Goal: Communication & Community: Answer question/provide support

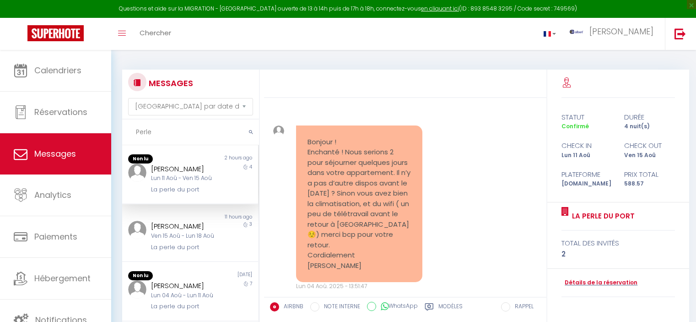
select select "message"
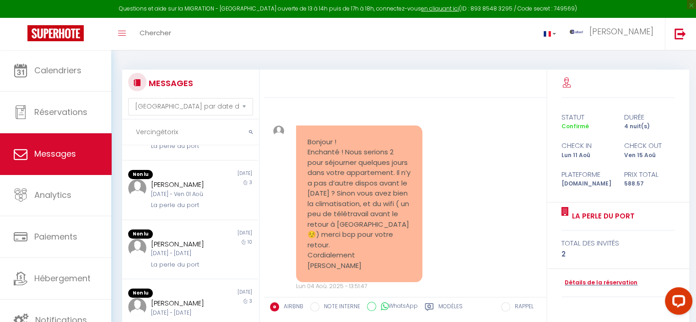
scroll to position [1880, 0]
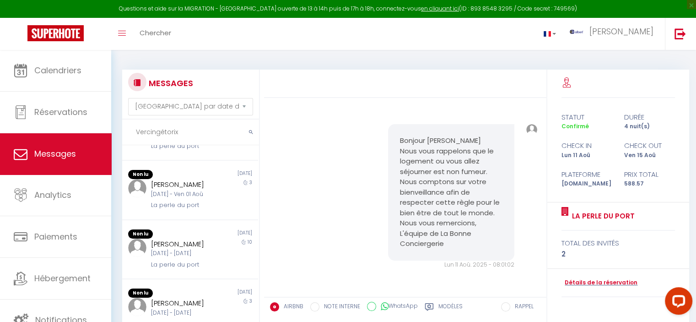
click at [243, 131] on input "Vercingétorix" at bounding box center [190, 132] width 137 height 26
click at [256, 130] on button "submit" at bounding box center [251, 132] width 16 height 26
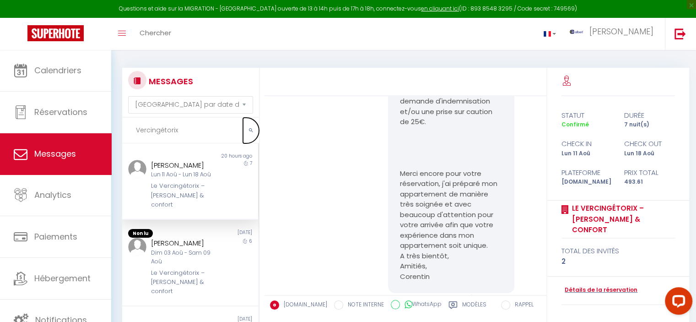
scroll to position [0, 0]
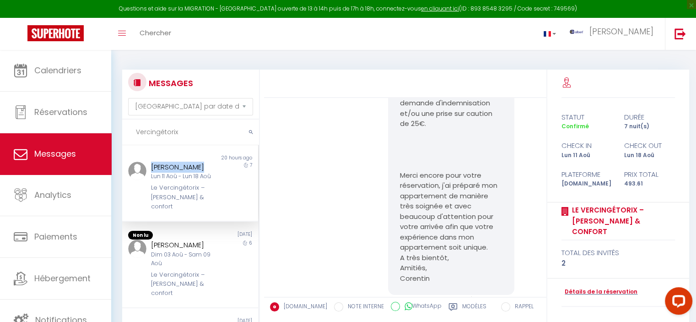
copy div "[PERSON_NAME]"
drag, startPoint x: 158, startPoint y: 168, endPoint x: 146, endPoint y: 168, distance: 11.4
click at [146, 168] on div "[PERSON_NAME] 11 Aoû - Lun 18 Aoû Le Vercingétorix – [PERSON_NAME] & confort" at bounding box center [184, 187] width 79 height 50
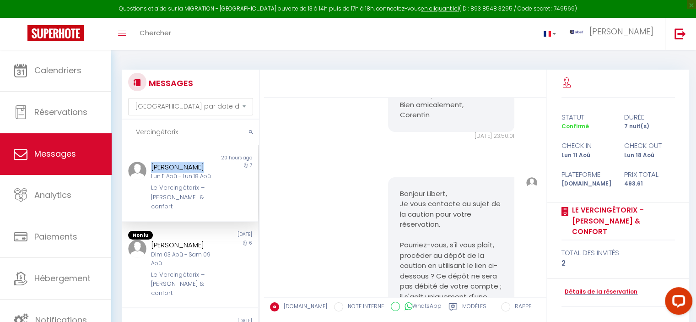
scroll to position [794, 0]
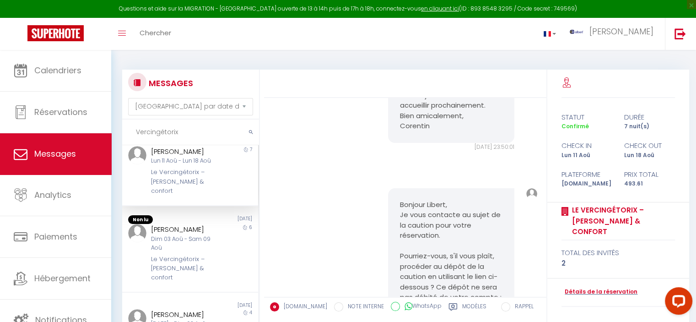
scroll to position [0, 0]
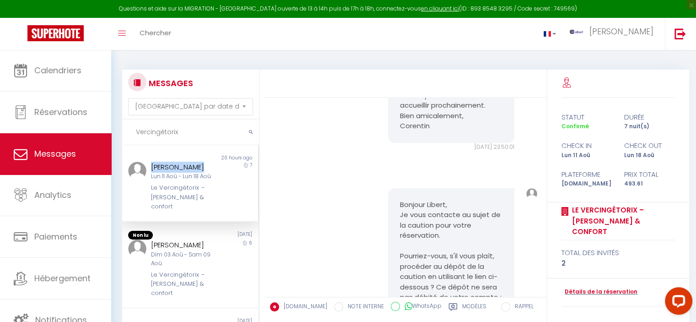
drag, startPoint x: 199, startPoint y: 166, endPoint x: 150, endPoint y: 170, distance: 49.1
click at [151, 170] on div "[PERSON_NAME]" at bounding box center [184, 167] width 67 height 11
click at [185, 151] on div "Non lu 20 hours ago [PERSON_NAME] 11 Aoû - Lun 18 Aoû Le Vercingétorix – [PERSO…" at bounding box center [190, 183] width 136 height 76
copy div "[PERSON_NAME]"
drag, startPoint x: 167, startPoint y: 166, endPoint x: 150, endPoint y: 166, distance: 16.9
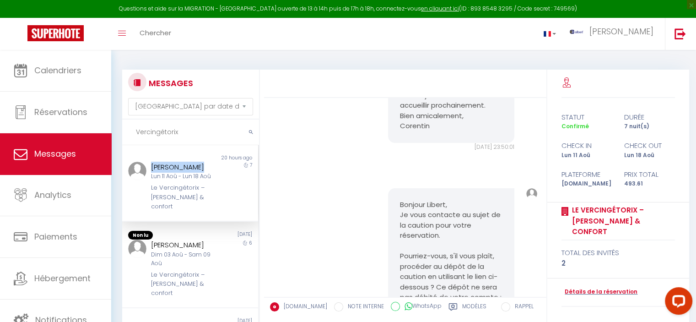
click at [151, 166] on div "[PERSON_NAME]" at bounding box center [184, 167] width 67 height 11
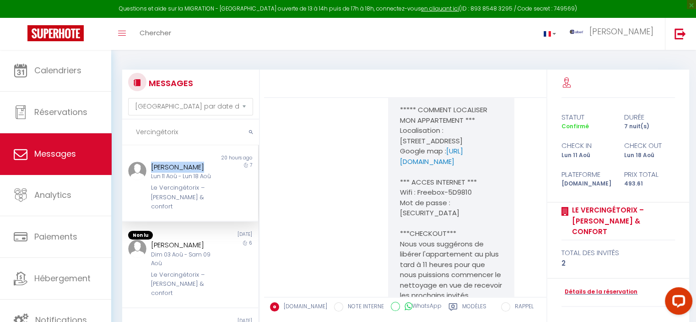
scroll to position [1847, 0]
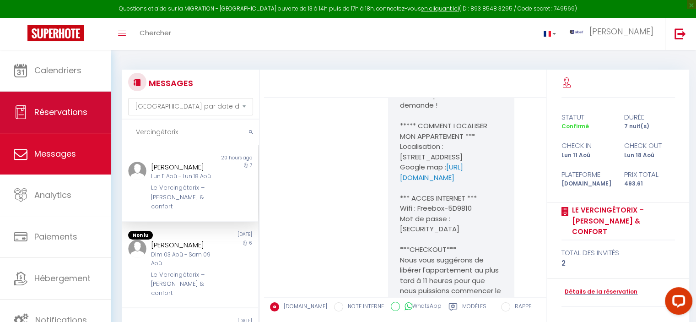
drag, startPoint x: 184, startPoint y: 135, endPoint x: 108, endPoint y: 132, distance: 76.0
click at [108, 132] on div "Questions et aide sur la MIGRATION - [GEOGRAPHIC_DATA] ouverte de 13 à 14h puis…" at bounding box center [348, 240] width 696 height 380
paste input "[PERSON_NAME]"
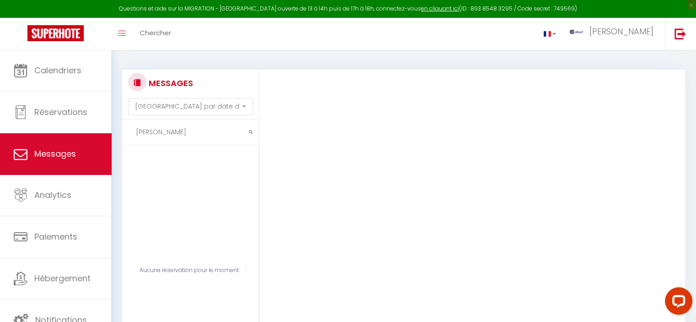
drag, startPoint x: 187, startPoint y: 133, endPoint x: 173, endPoint y: 97, distance: 39.1
click at [148, 133] on input "[PERSON_NAME]" at bounding box center [190, 132] width 137 height 26
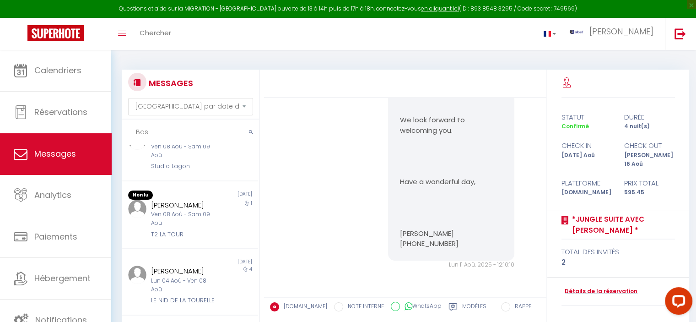
scroll to position [520, 0]
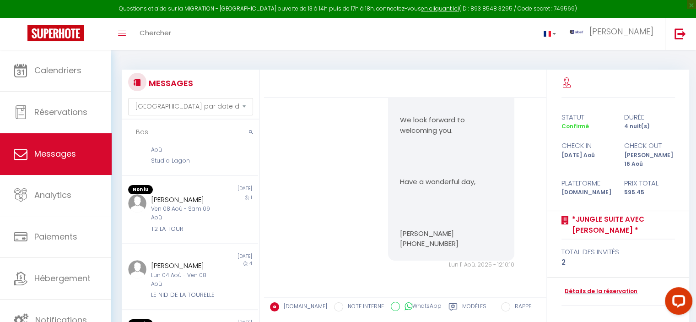
type input "Bas"
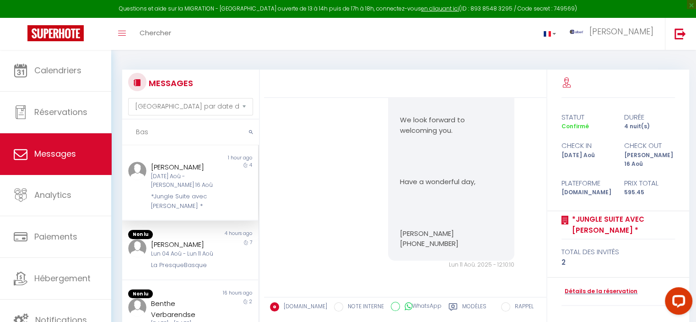
scroll to position [46, 0]
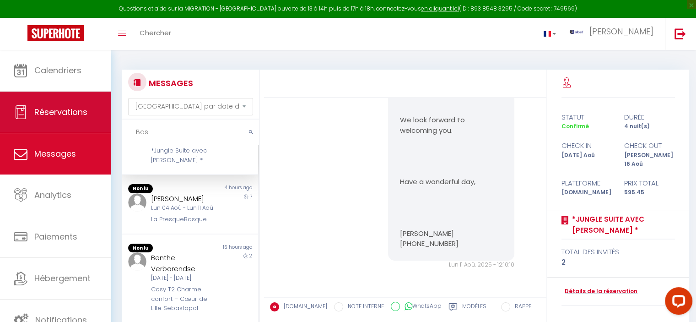
drag, startPoint x: 162, startPoint y: 132, endPoint x: 89, endPoint y: 125, distance: 72.7
click at [89, 125] on div "Questions et aide sur la MIGRATION - [GEOGRAPHIC_DATA] ouverte de 13 à 14h puis…" at bounding box center [348, 240] width 696 height 380
paste input "D’accord merci En attendant le meuble peut rester au sol il ne devrait pas vous…"
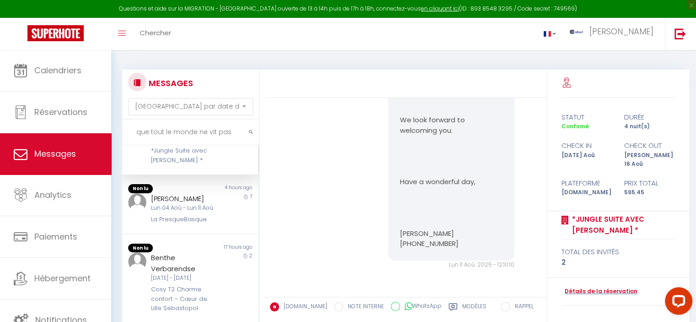
type input "D’accord merci En attendant le meuble peut rester au sol il ne devrait pas vous…"
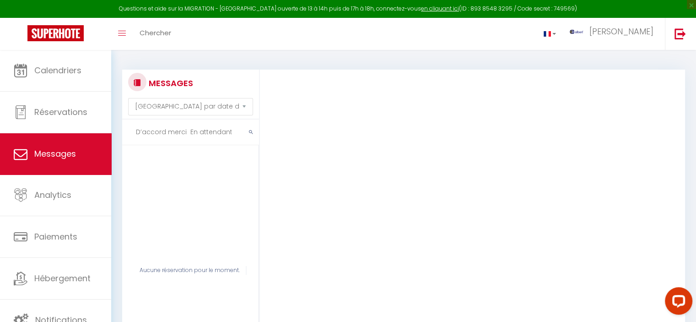
scroll to position [0, 0]
click at [220, 133] on input "D’accord merci En attendant le meuble peut rester au sol il ne devrait pas vous…" at bounding box center [190, 132] width 137 height 26
paste input "[PERSON_NAME]"
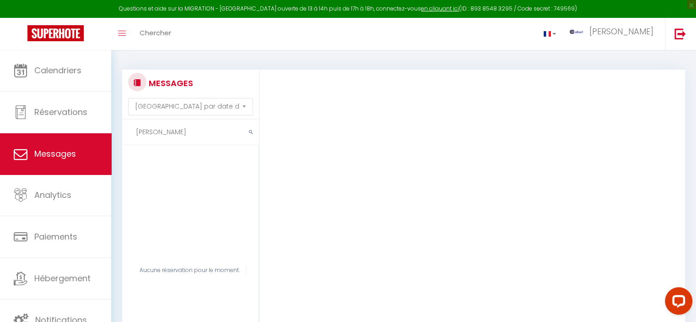
drag, startPoint x: 187, startPoint y: 127, endPoint x: 154, endPoint y: 132, distance: 33.3
click at [154, 132] on input "[PERSON_NAME]" at bounding box center [190, 132] width 137 height 26
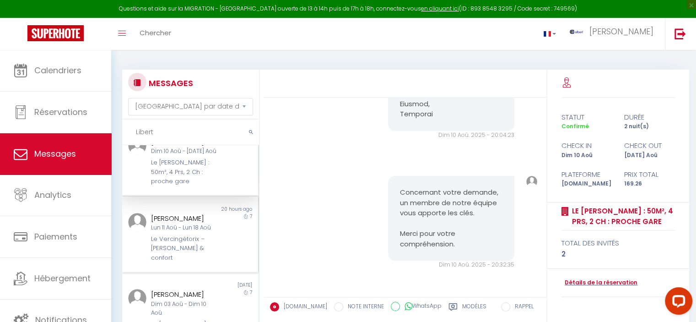
scroll to position [46, 0]
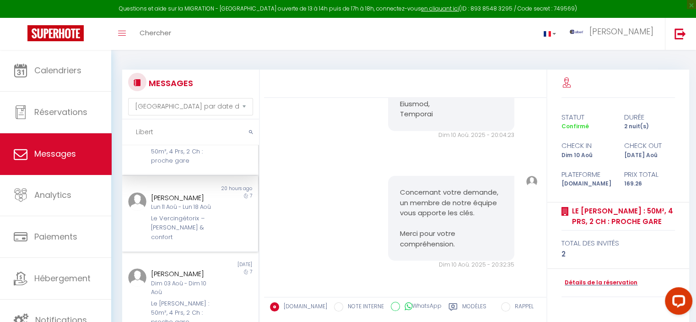
click at [176, 211] on div "Lun 11 Aoû - Lun 18 Aoû" at bounding box center [184, 207] width 67 height 9
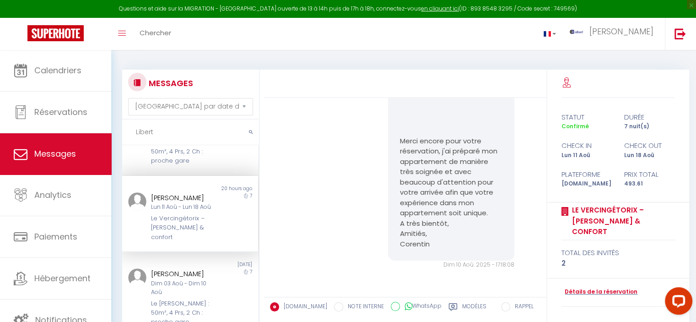
scroll to position [2625, 0]
click at [173, 211] on div "Lun 11 Aoû - Lun 18 Aoû" at bounding box center [184, 207] width 67 height 9
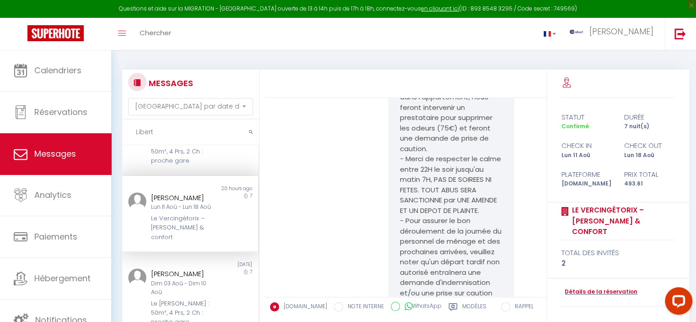
scroll to position [2305, 0]
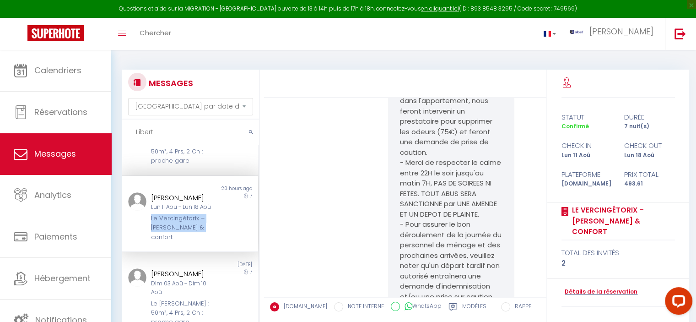
copy div "Le Vercingétorix – [PERSON_NAME] & confort"
drag, startPoint x: 157, startPoint y: 227, endPoint x: 261, endPoint y: 261, distance: 109.3
click at [209, 233] on div "Le Vercingétorix – [PERSON_NAME] & confort" at bounding box center [184, 228] width 67 height 28
copy div "[PERSON_NAME]"
drag, startPoint x: 197, startPoint y: 205, endPoint x: 141, endPoint y: 205, distance: 55.8
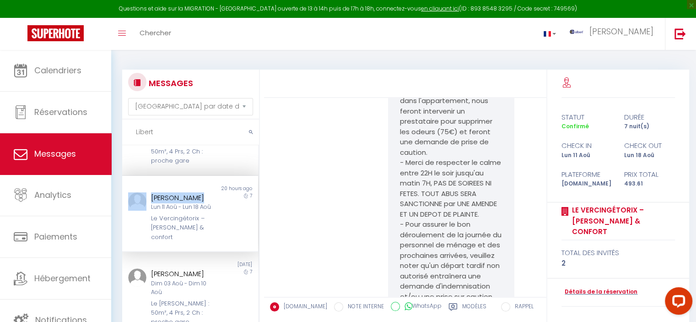
click at [141, 205] on div "[PERSON_NAME] 11 Aoû - Lun 18 Aoû Le Vercingétorix – [PERSON_NAME] & confort 7" at bounding box center [190, 217] width 136 height 50
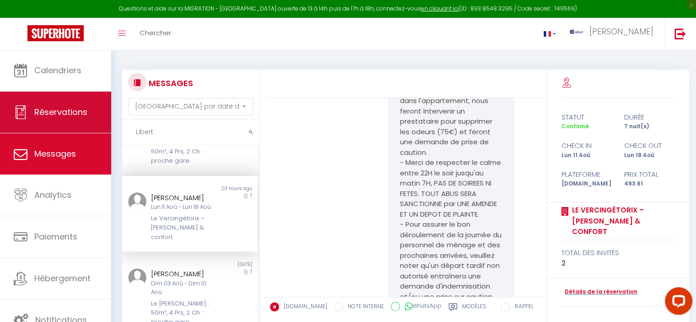
drag, startPoint x: 105, startPoint y: 131, endPoint x: 100, endPoint y: 131, distance: 5.0
click at [100, 131] on div "Questions et aide sur la MIGRATION - [GEOGRAPHIC_DATA] ouverte de 13 à 14h puis…" at bounding box center [348, 240] width 696 height 380
paste input "[GEOGRAPHIC_DATA]"
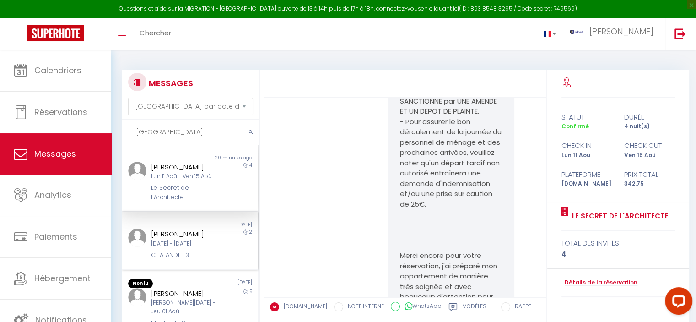
scroll to position [2512, 0]
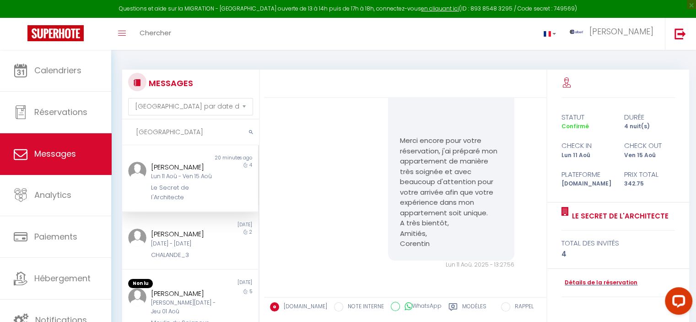
type input "[GEOGRAPHIC_DATA]"
click at [193, 172] on div "[PERSON_NAME]" at bounding box center [184, 167] width 67 height 11
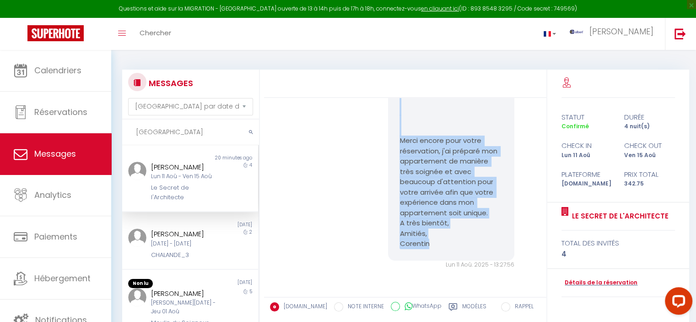
copy pre "*** LOREMIP DOLOR SIT AMETCON *** Adip elitse doeiu tempori utlabore et dolore,…"
drag, startPoint x: 396, startPoint y: 209, endPoint x: 452, endPoint y: 248, distance: 67.7
